Goal: Information Seeking & Learning: Learn about a topic

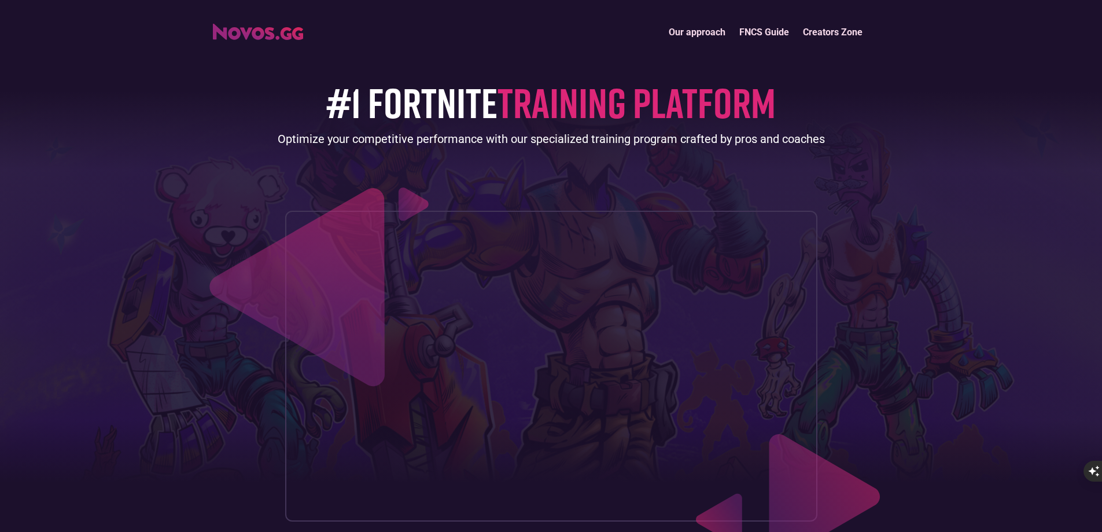
click at [720, 31] on link "Our approach" at bounding box center [697, 32] width 71 height 25
click at [802, 38] on link "Creators Zone" at bounding box center [832, 32] width 73 height 25
click at [774, 28] on link "FNCS Guide" at bounding box center [764, 32] width 64 height 25
